Goal: Transaction & Acquisition: Purchase product/service

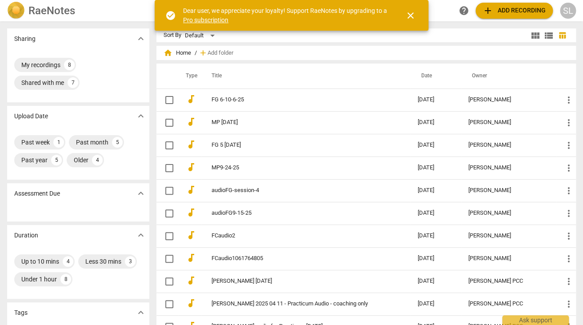
click at [520, 9] on span "add Add recording" at bounding box center [514, 10] width 63 height 11
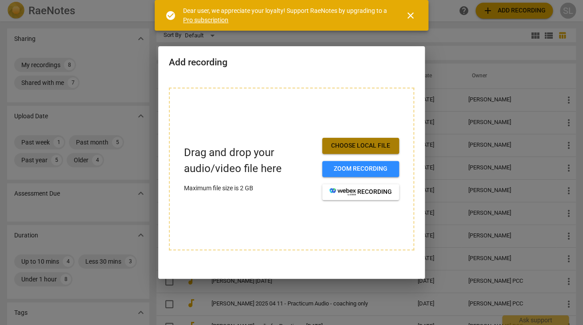
click at [355, 144] on span "Choose local file" at bounding box center [360, 145] width 63 height 9
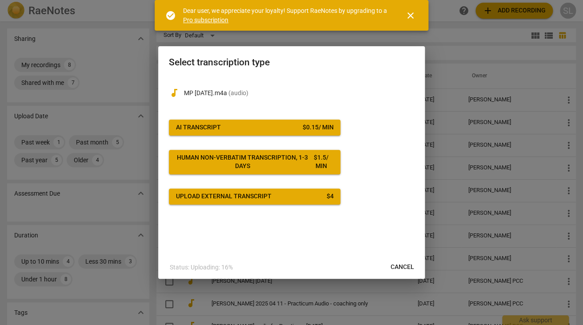
click at [247, 129] on span "AI Transcript $ 0.15 / min" at bounding box center [254, 127] width 157 height 9
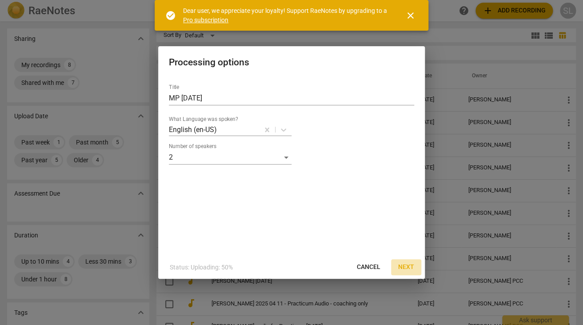
click at [410, 267] on span "Next" at bounding box center [406, 267] width 16 height 9
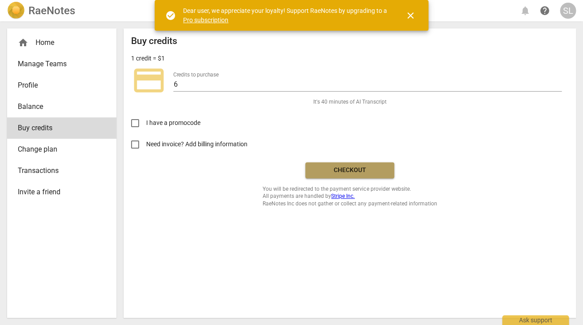
click at [355, 170] on span "Checkout" at bounding box center [349, 170] width 75 height 9
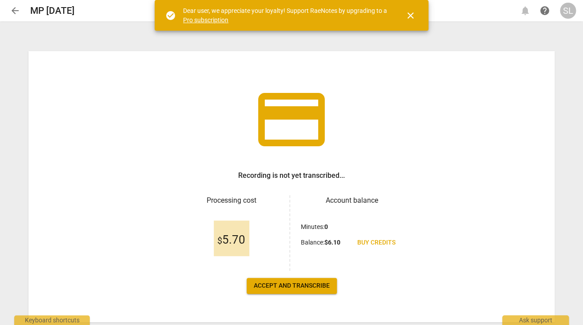
click at [288, 284] on span "Accept and transcribe" at bounding box center [292, 285] width 76 height 9
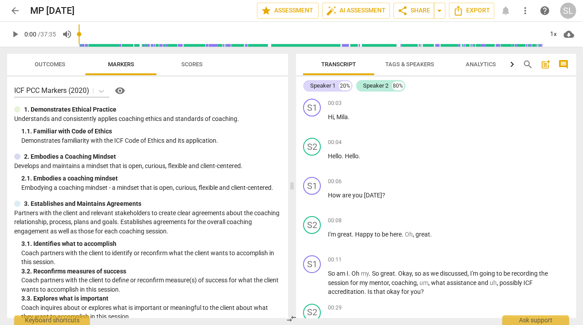
click at [403, 65] on span "Tags & Speakers" at bounding box center [409, 64] width 49 height 7
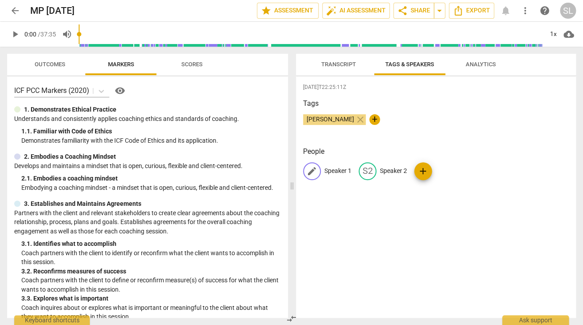
click at [340, 173] on p "Speaker 1" at bounding box center [337, 170] width 27 height 9
type input "Coach"
click at [457, 171] on p "Speaker 2" at bounding box center [451, 170] width 27 height 9
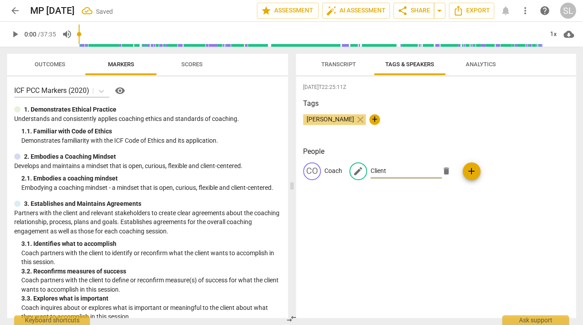
type input "Client"
click at [343, 62] on span "Transcript" at bounding box center [338, 64] width 35 height 7
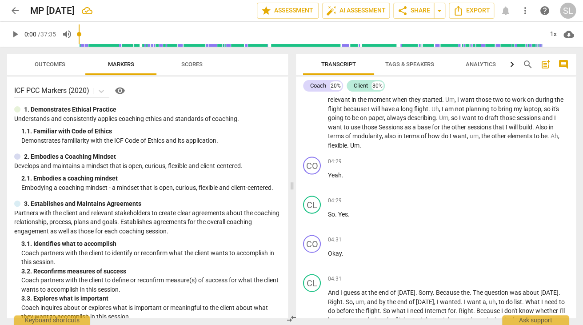
scroll to position [608, 0]
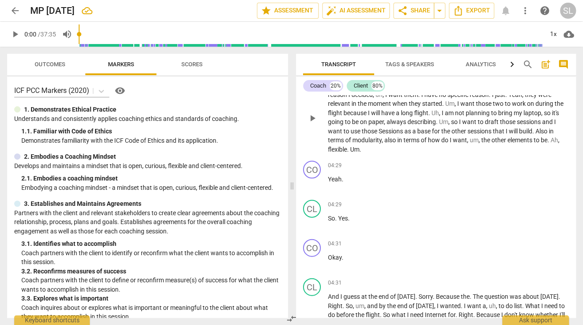
click at [393, 140] on span "also" at bounding box center [391, 139] width 13 height 7
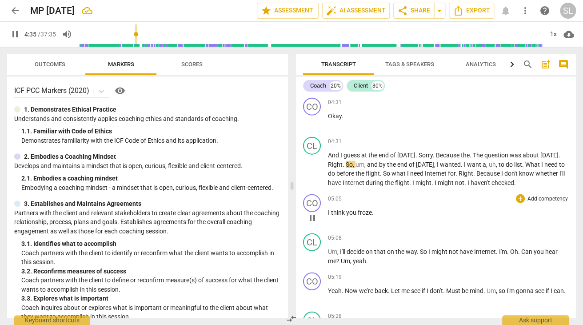
scroll to position [755, 0]
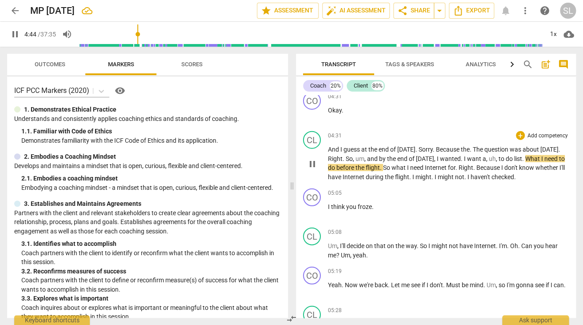
click at [472, 160] on span "want" at bounding box center [475, 158] width 16 height 7
click at [496, 160] on span "," at bounding box center [497, 158] width 3 height 7
type input "284"
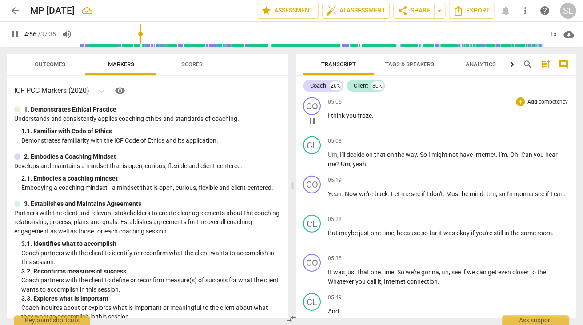
scroll to position [847, 0]
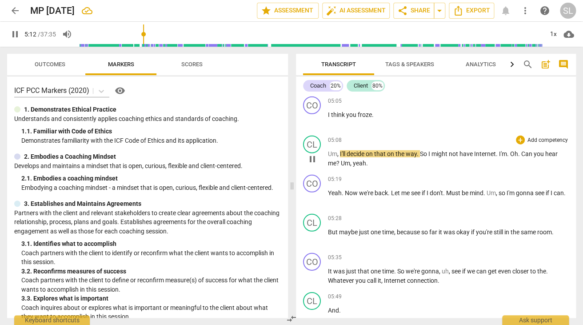
click at [338, 155] on span "," at bounding box center [338, 153] width 3 height 7
type input "313"
click at [377, 114] on p "I think you froze ." at bounding box center [448, 114] width 241 height 9
type input "319"
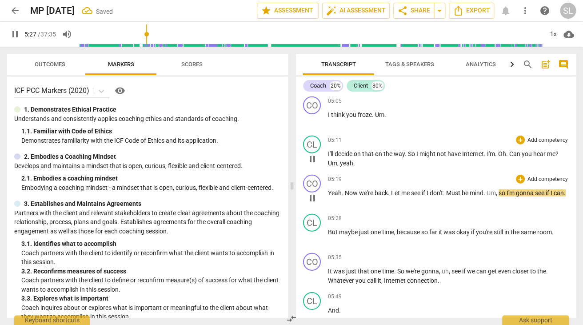
click at [484, 193] on span "mind" at bounding box center [477, 192] width 14 height 7
type input "328"
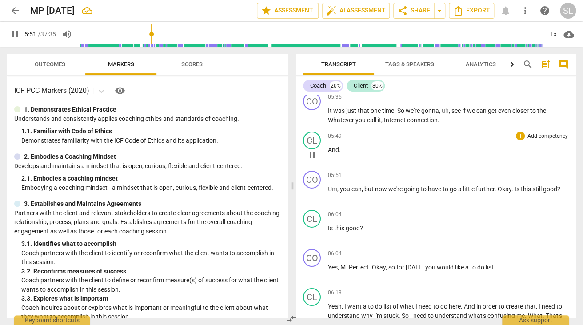
scroll to position [1004, 0]
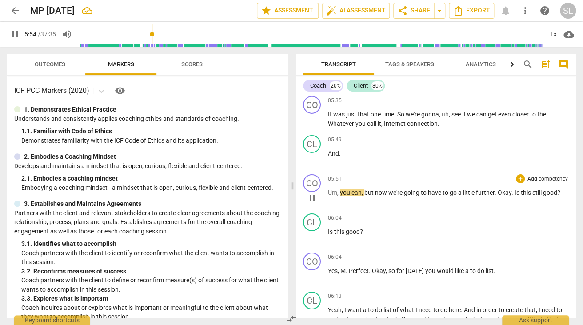
click at [329, 192] on span "Um" at bounding box center [332, 192] width 9 height 7
type input "356"
click at [445, 126] on p "It was just that one time . So we're gonna , uh , see if we can get even closer…" at bounding box center [448, 119] width 241 height 18
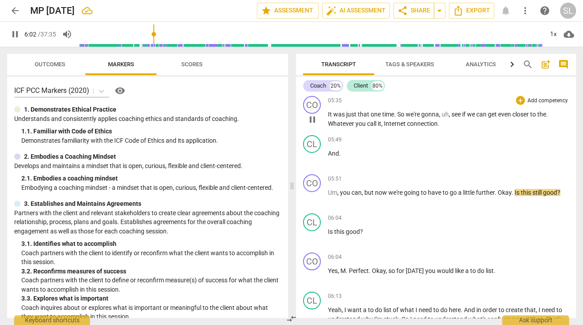
type input "363"
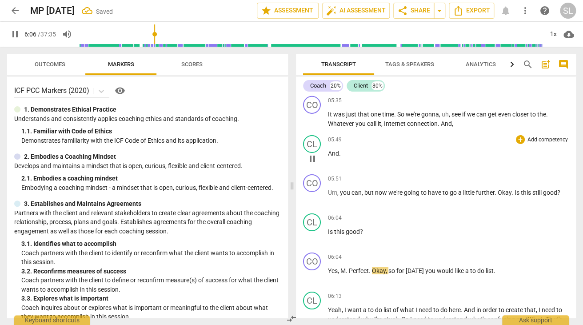
click at [338, 155] on span "And" at bounding box center [333, 153] width 11 height 7
type input "367"
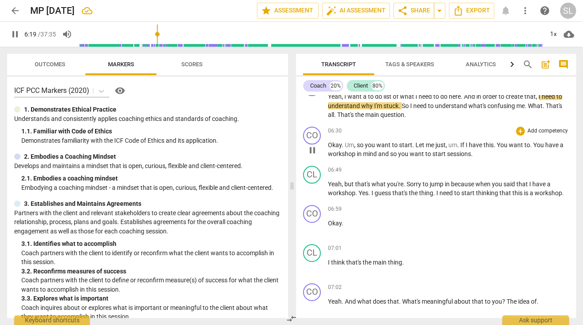
scroll to position [1212, 0]
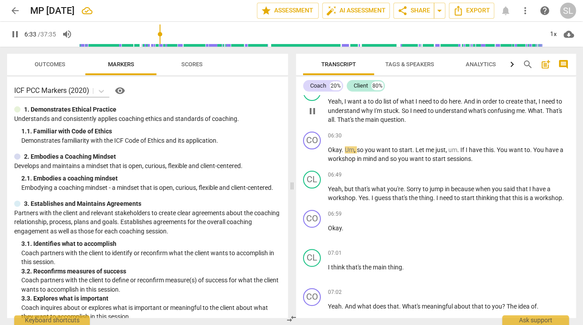
click at [543, 111] on span "." at bounding box center [544, 110] width 3 height 7
type input "396"
click at [460, 149] on span "." at bounding box center [458, 149] width 3 height 7
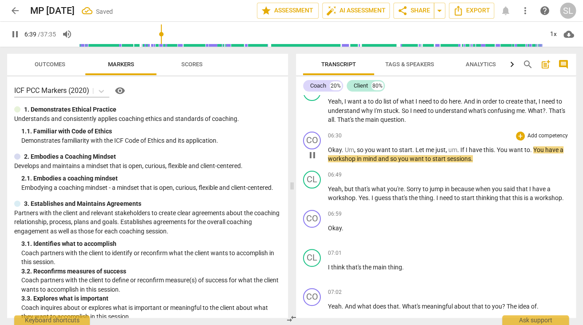
type input "400"
click at [467, 159] on span "sessions" at bounding box center [464, 158] width 24 height 7
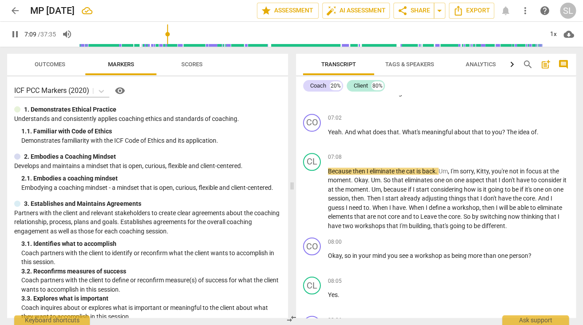
scroll to position [1388, 0]
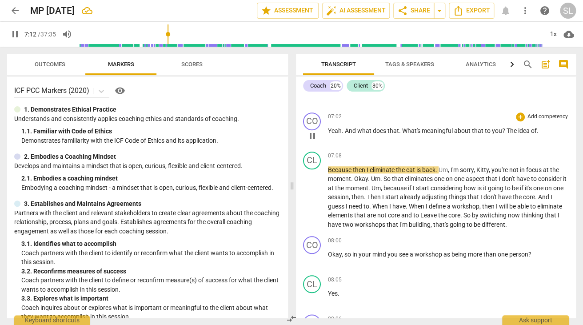
click at [537, 130] on span "of" at bounding box center [534, 130] width 6 height 7
type input "433"
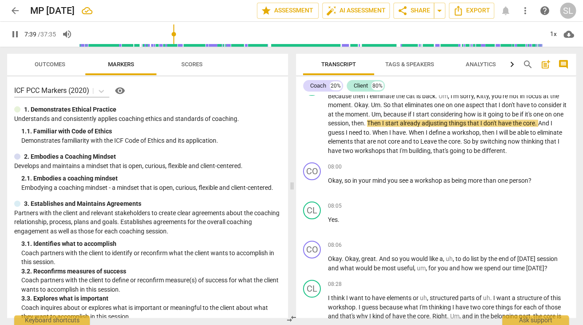
scroll to position [1462, 0]
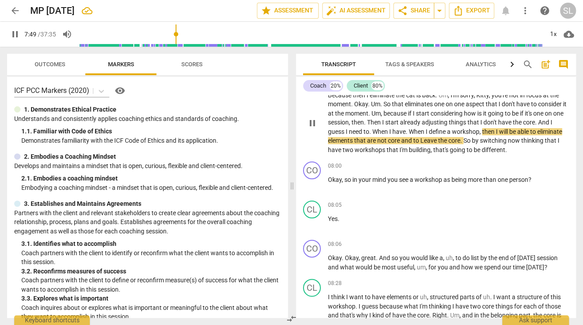
click at [407, 134] on span "." at bounding box center [407, 131] width 3 height 7
type input "471"
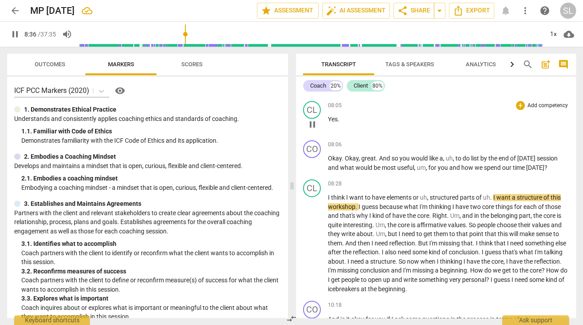
scroll to position [1570, 0]
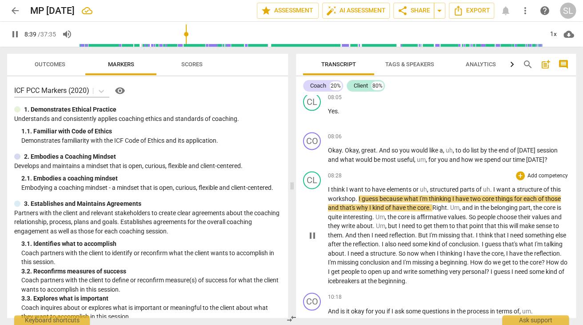
click at [463, 188] on span "parts" at bounding box center [468, 189] width 16 height 7
click at [493, 190] on span "." at bounding box center [491, 189] width 3 height 7
type input "518"
click at [355, 200] on span "workshop" at bounding box center [342, 198] width 28 height 7
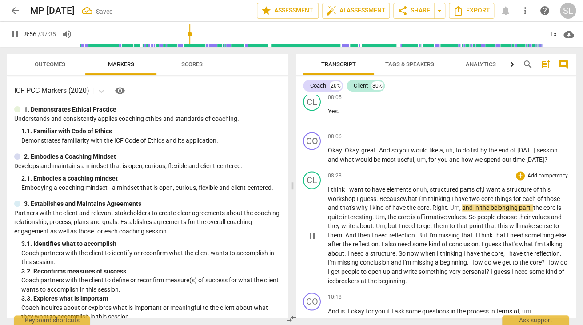
click at [448, 208] on span "." at bounding box center [448, 207] width 3 height 7
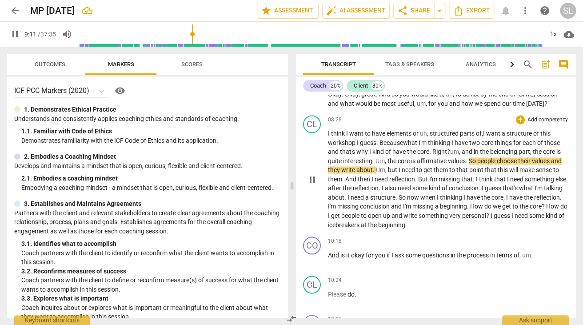
scroll to position [1627, 0]
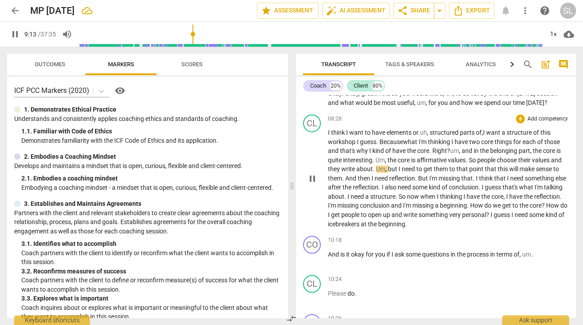
click at [368, 223] on span "at" at bounding box center [364, 223] width 7 height 7
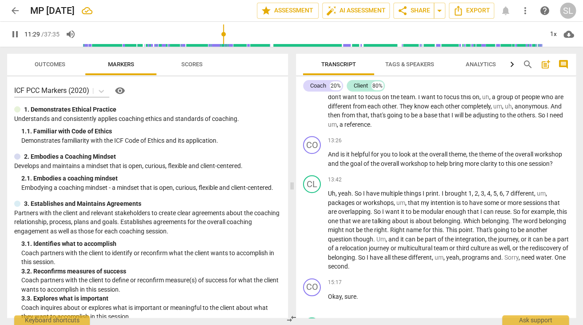
scroll to position [2472, 0]
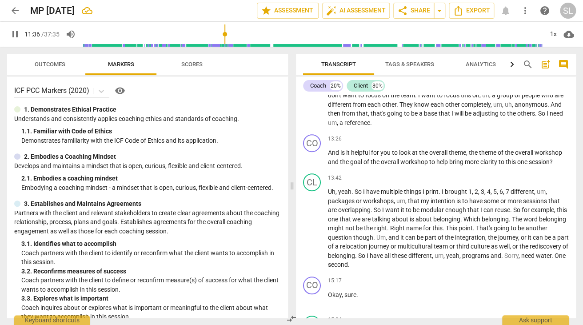
click at [15, 35] on span "pause" at bounding box center [15, 34] width 11 height 11
type input "696"
click at [476, 10] on span "Export" at bounding box center [471, 10] width 37 height 11
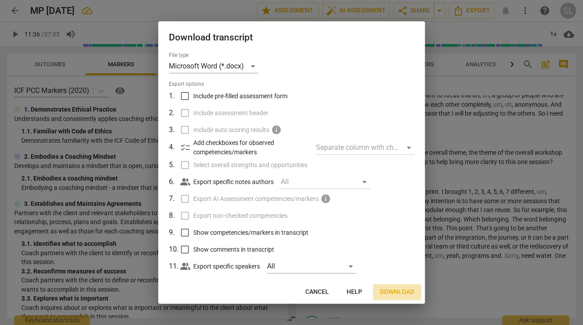
click at [397, 289] on span "Download" at bounding box center [397, 292] width 34 height 9
